Goal: Task Accomplishment & Management: Complete application form

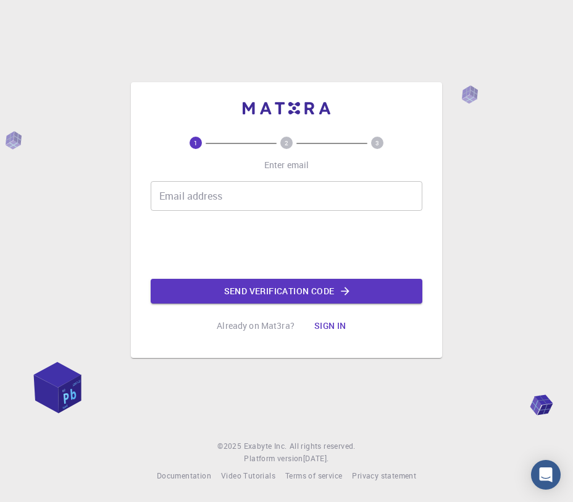
click at [206, 195] on input "Email address" at bounding box center [287, 196] width 272 height 30
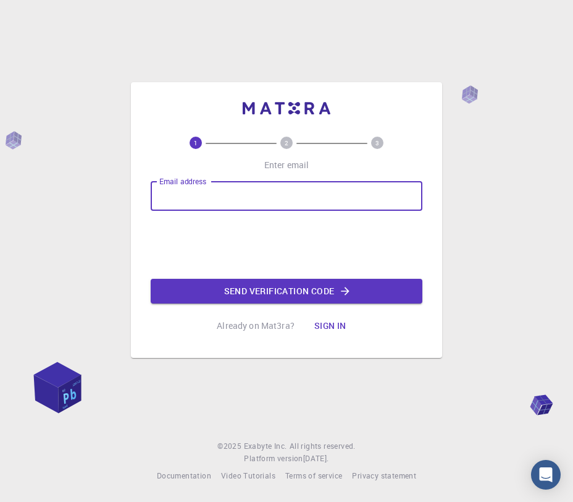
type input "[EMAIL_ADDRESS][DOMAIN_NAME]"
click at [272, 286] on button "Send verification code" at bounding box center [287, 291] width 272 height 25
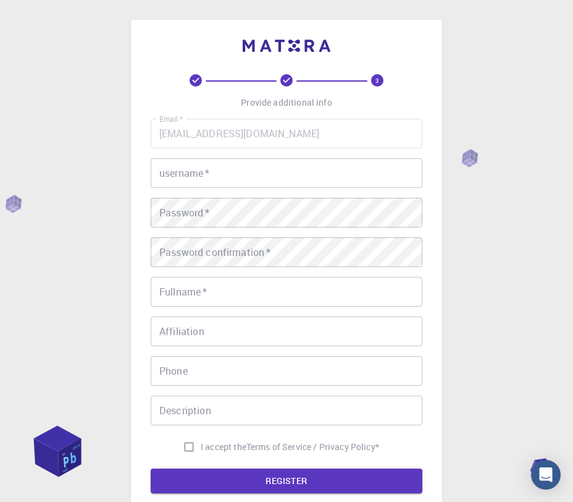
click at [227, 193] on div "Email   * [EMAIL_ADDRESS][DOMAIN_NAME] Email   * username   * username   * Pass…" at bounding box center [287, 289] width 272 height 340
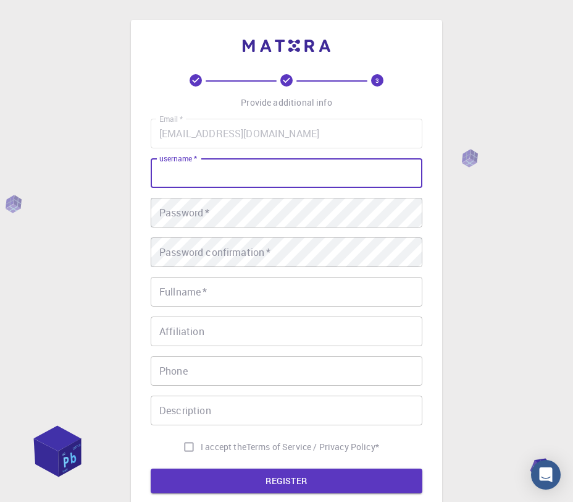
click at [227, 175] on input "username   *" at bounding box center [287, 173] width 272 height 30
type input "chi"
click at [220, 236] on div "Email   * [EMAIL_ADDRESS][DOMAIN_NAME] Email   * username   * chi username   * …" at bounding box center [287, 289] width 272 height 340
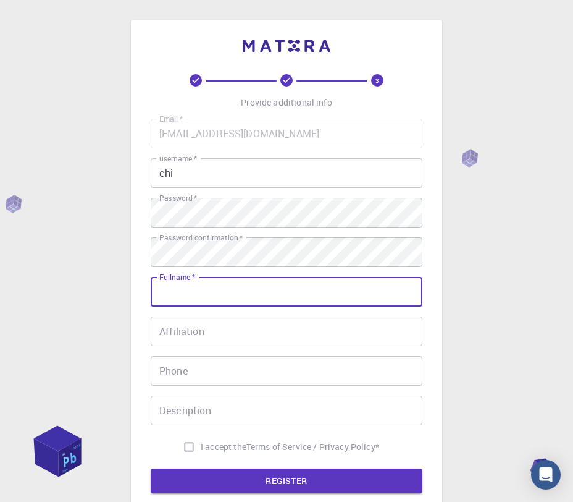
click at [311, 293] on input "Fullname   *" at bounding box center [287, 292] width 272 height 30
type input "[PERSON_NAME]"
click at [311, 343] on input "Affiliation" at bounding box center [287, 331] width 272 height 30
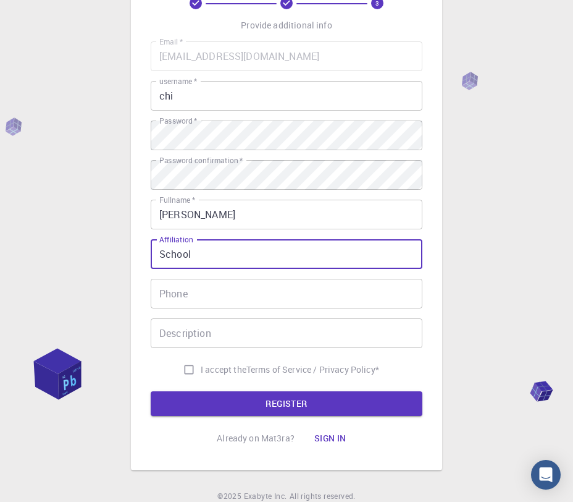
scroll to position [103, 0]
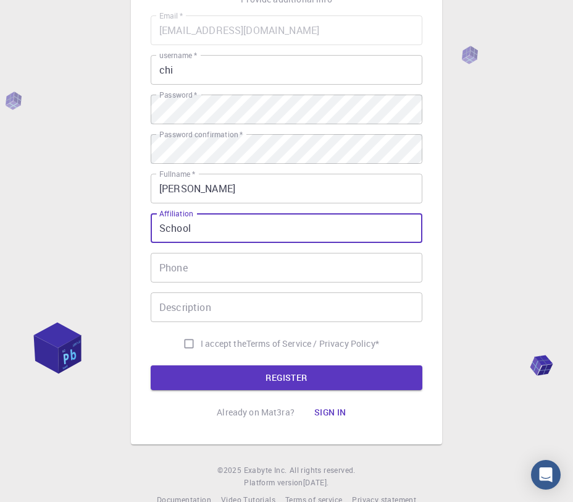
type input "School"
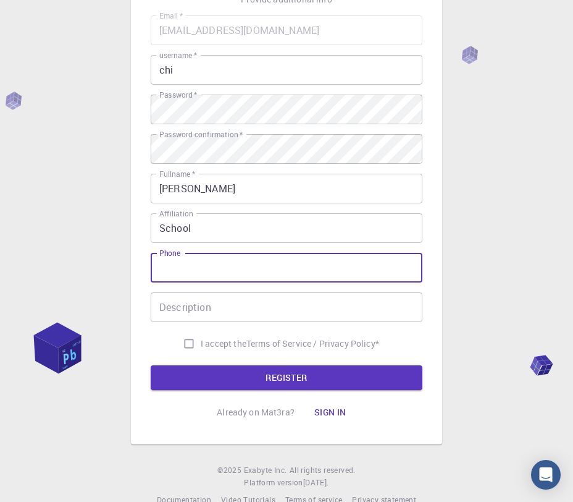
click at [222, 264] on input "Phone" at bounding box center [287, 268] width 272 height 30
type input "09928087026"
click at [224, 313] on input "Description" at bounding box center [287, 307] width 272 height 30
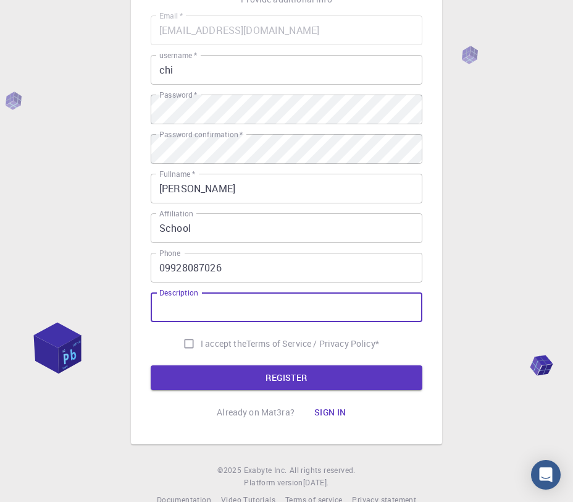
click at [185, 340] on input "I accept the Terms of Service / Privacy Policy *" at bounding box center [188, 343] width 23 height 23
checkbox input "true"
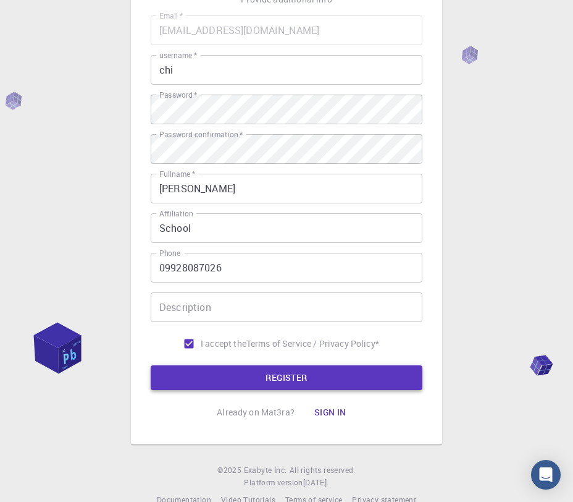
click at [218, 370] on button "REGISTER" at bounding box center [287, 377] width 272 height 25
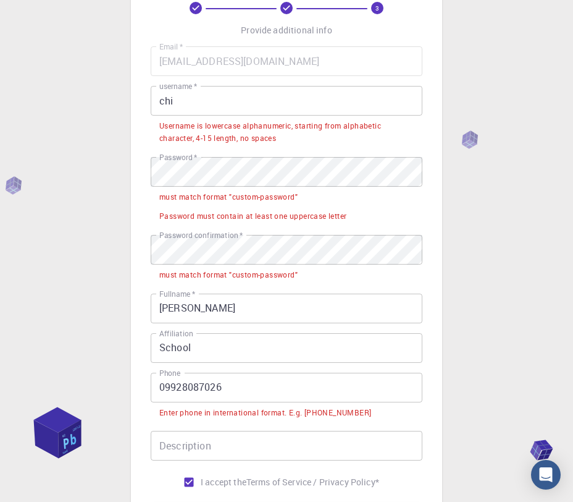
scroll to position [72, 0]
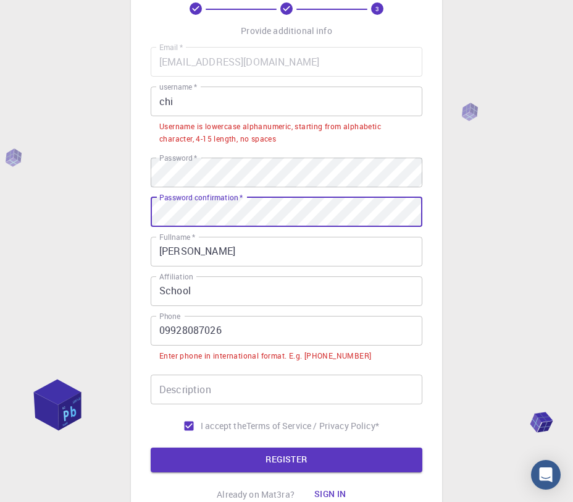
click at [161, 330] on input "09928087026" at bounding box center [287, 331] width 272 height 30
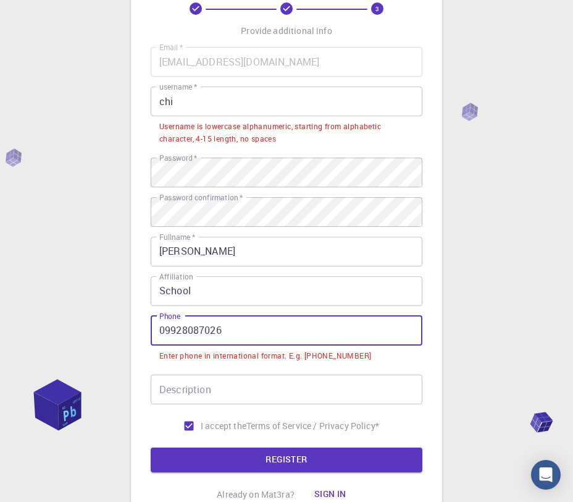
click at [164, 332] on input "09928087026" at bounding box center [287, 331] width 272 height 30
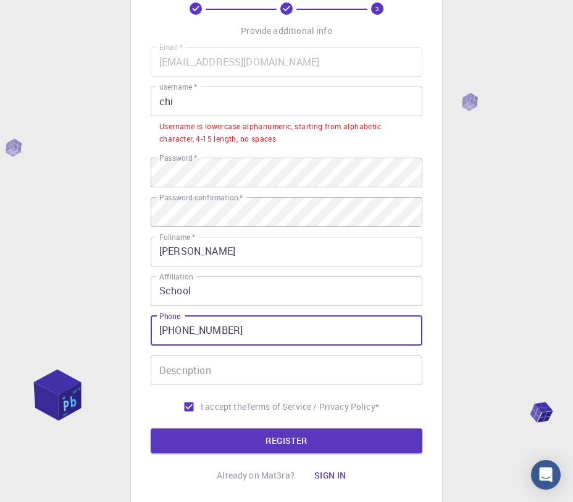
type input "[PHONE_NUMBER]"
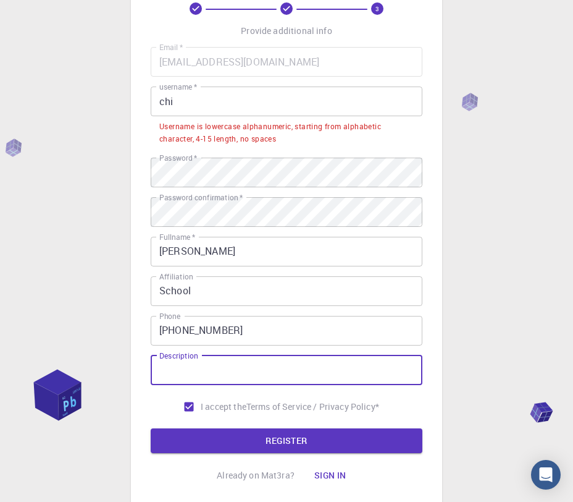
click at [228, 376] on input "Description" at bounding box center [287, 370] width 272 height 30
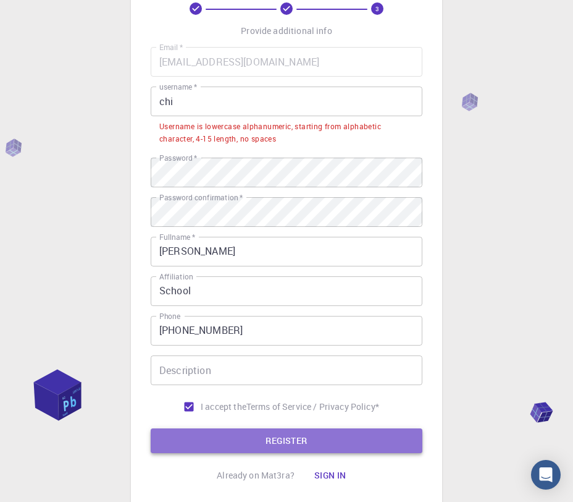
click at [241, 431] on button "REGISTER" at bounding box center [287, 440] width 272 height 25
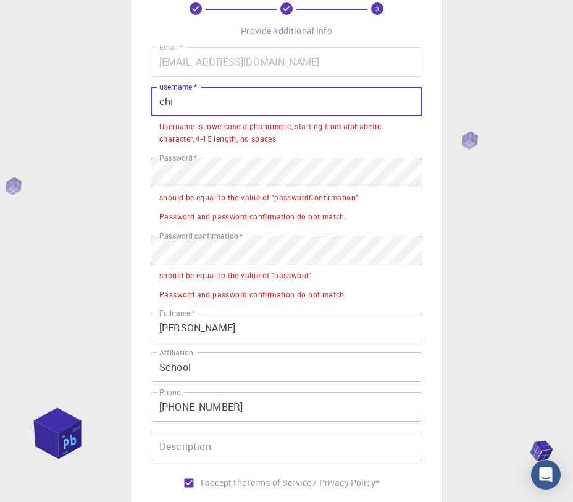
click at [201, 106] on input "chi" at bounding box center [287, 101] width 272 height 30
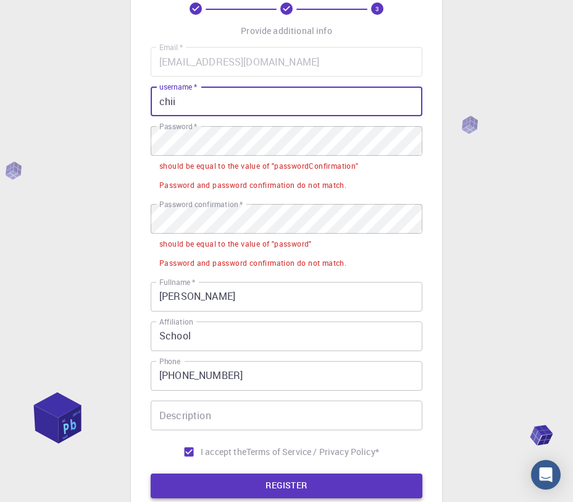
click at [259, 486] on button "REGISTER" at bounding box center [287, 485] width 272 height 25
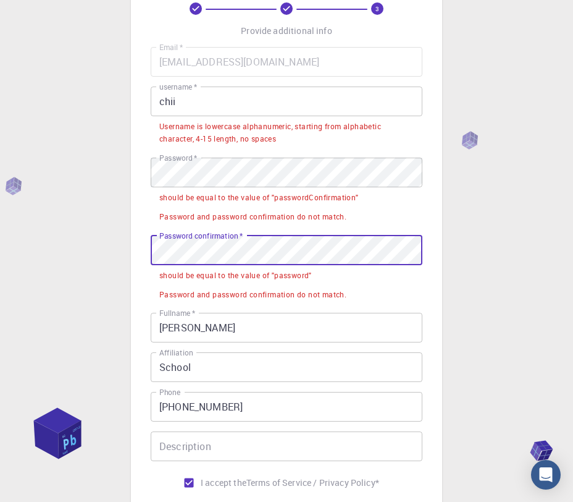
click at [58, 264] on div "3 Provide additional info Email   * [EMAIL_ADDRESS][DOMAIN_NAME] Email   * user…" at bounding box center [286, 296] width 573 height 736
click at [107, 254] on div "3 Provide additional info Email   * [EMAIL_ADDRESS][DOMAIN_NAME] Email   * user…" at bounding box center [286, 296] width 573 height 736
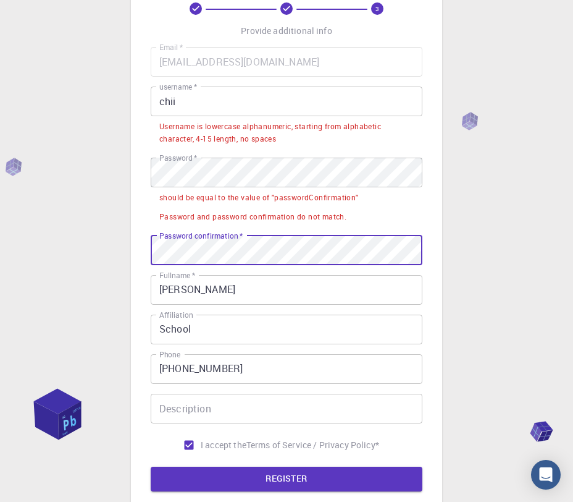
click at [151, 466] on button "REGISTER" at bounding box center [287, 478] width 272 height 25
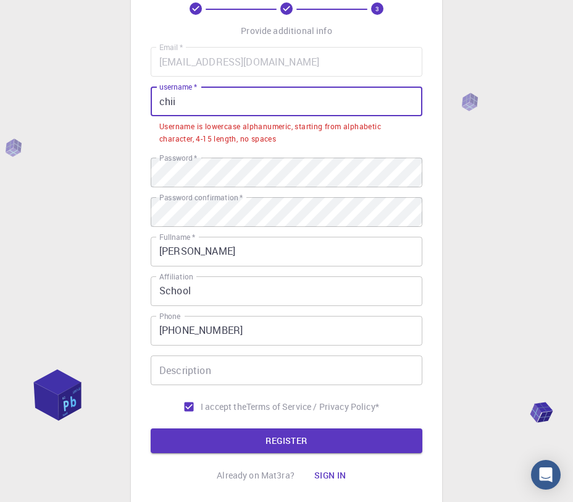
click at [200, 101] on input "chii" at bounding box center [287, 101] width 272 height 30
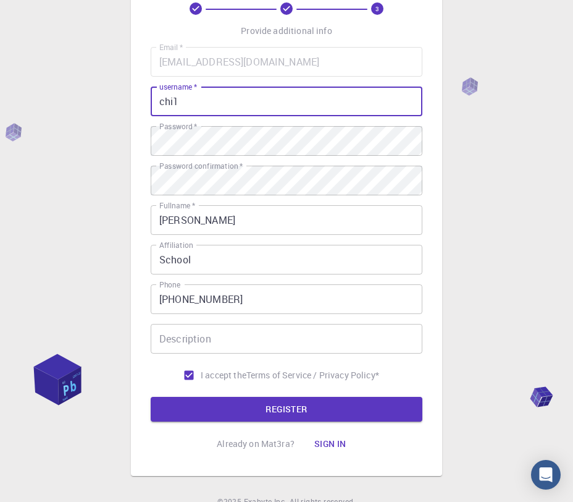
click at [151, 397] on button "REGISTER" at bounding box center [287, 409] width 272 height 25
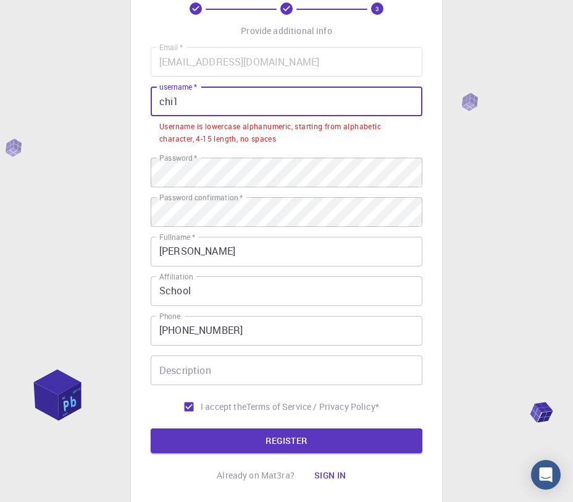
drag, startPoint x: 230, startPoint y: 104, endPoint x: 153, endPoint y: 90, distance: 78.4
click at [153, 90] on input "chi1" at bounding box center [287, 101] width 272 height 30
click at [169, 97] on input "chi1" at bounding box center [287, 101] width 272 height 30
click at [166, 101] on input "chi1" at bounding box center [287, 101] width 272 height 30
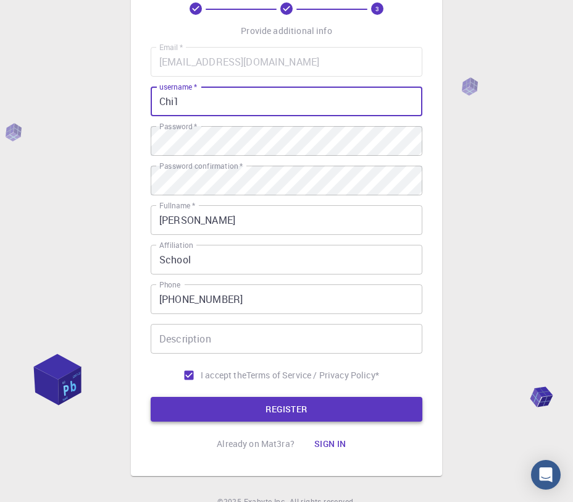
click at [306, 407] on button "REGISTER" at bounding box center [287, 409] width 272 height 25
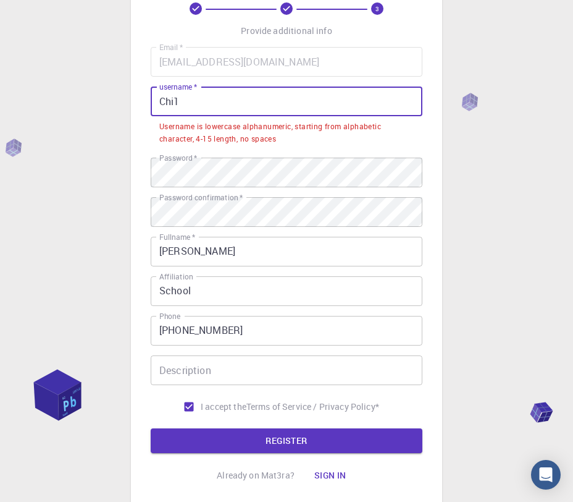
click at [238, 107] on input "Chi1" at bounding box center [287, 101] width 272 height 30
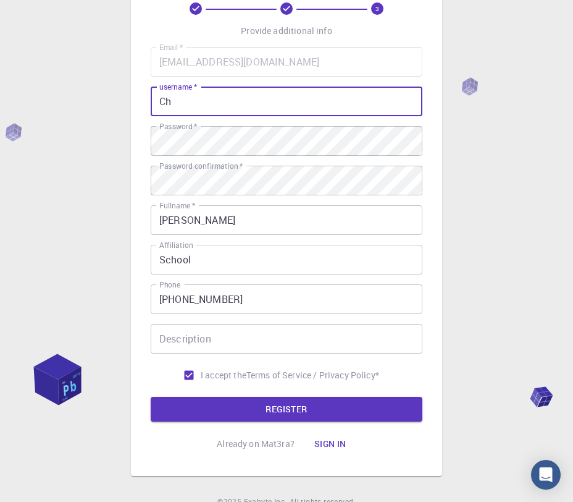
type input "C"
type input "xiuphoria"
click at [306, 411] on button "REGISTER" at bounding box center [287, 409] width 272 height 25
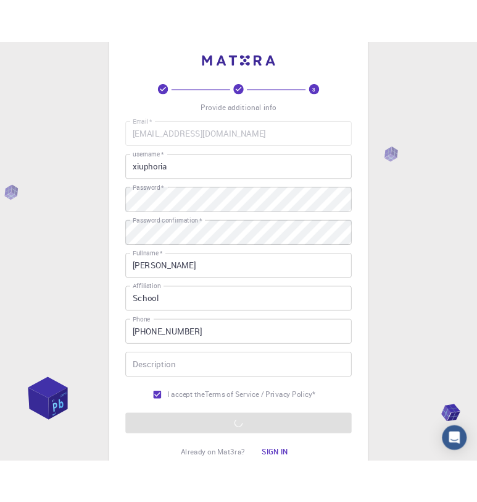
scroll to position [0, 0]
